Goal: Navigation & Orientation: Find specific page/section

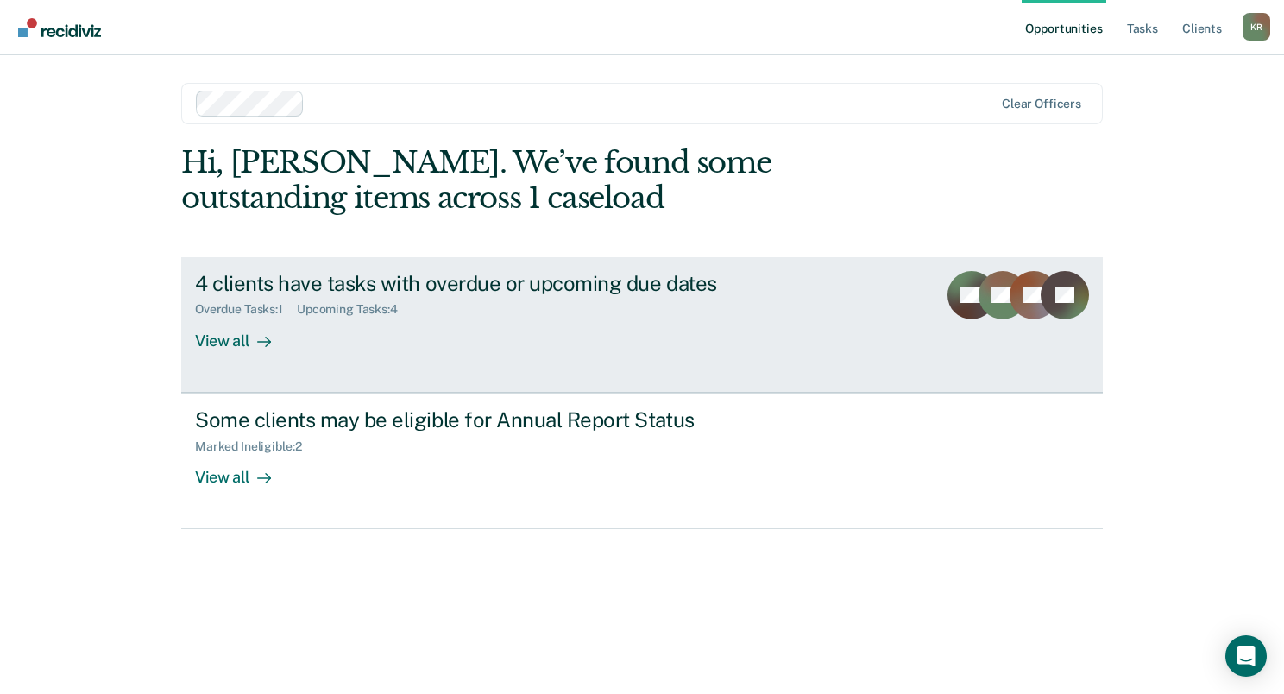
click at [234, 331] on div "View all" at bounding box center [243, 334] width 97 height 34
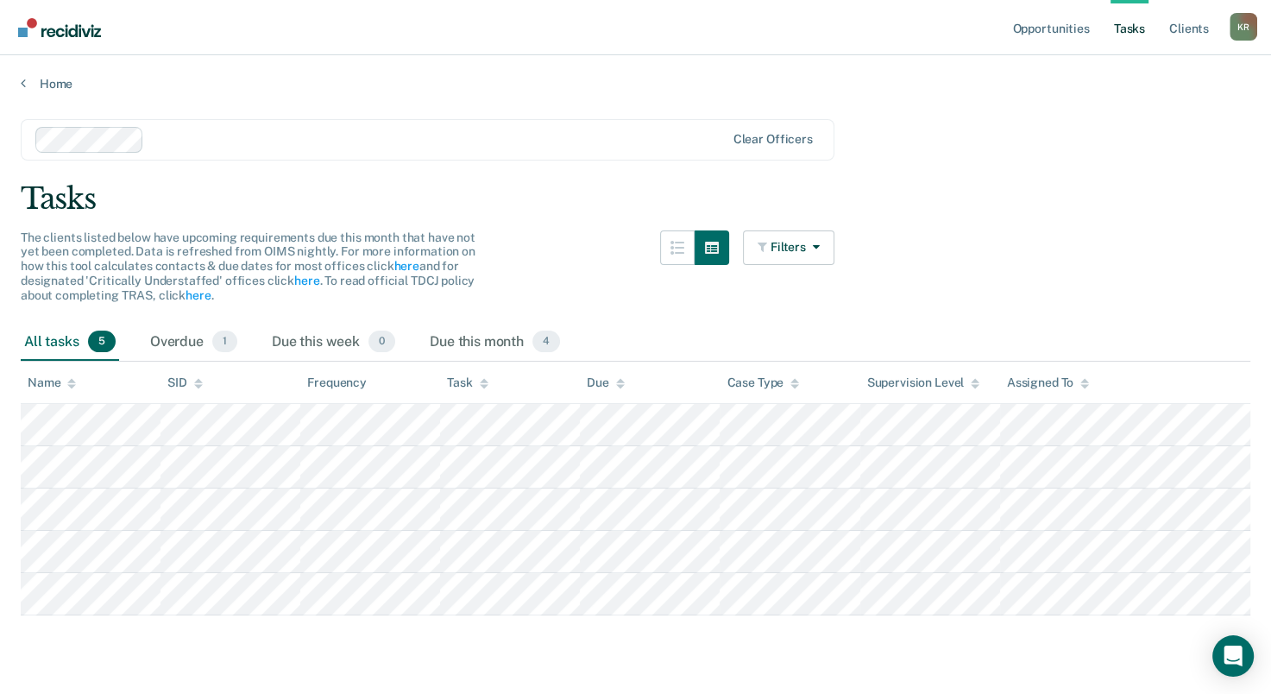
scroll to position [16, 0]
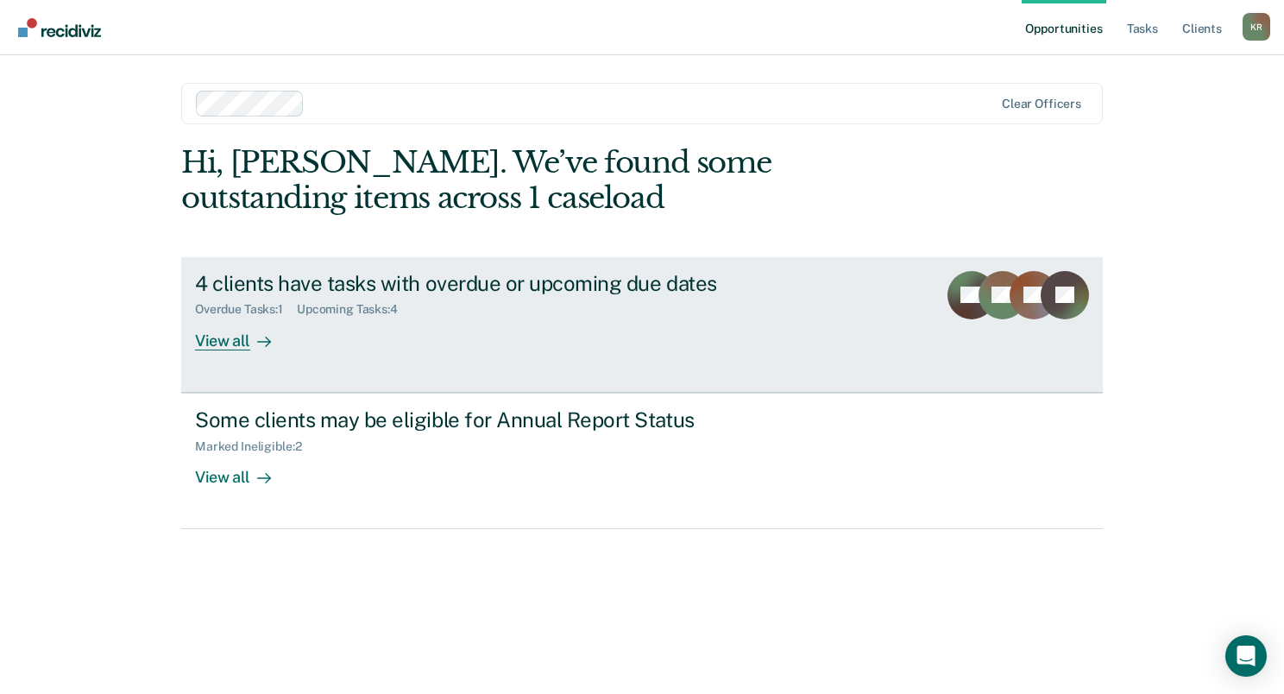
click at [226, 336] on div "View all" at bounding box center [243, 334] width 97 height 34
